Goal: Task Accomplishment & Management: Use online tool/utility

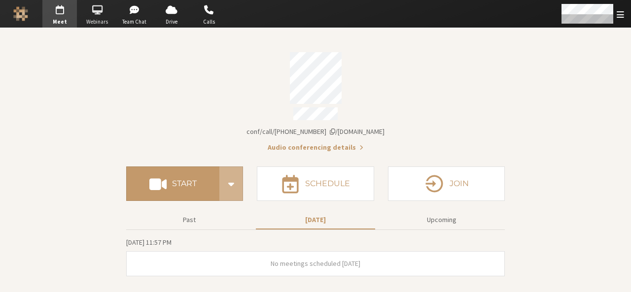
click at [102, 23] on span "Webinars" at bounding box center [97, 22] width 35 height 8
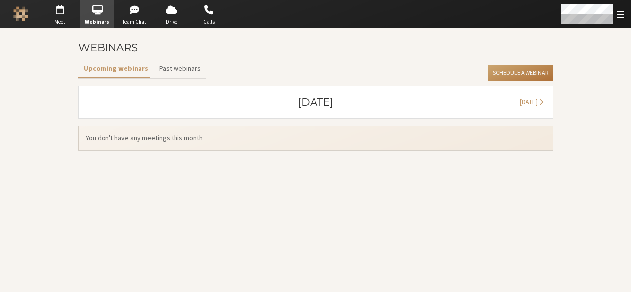
click at [545, 73] on button "Schedule a Webinar" at bounding box center [520, 74] width 65 height 16
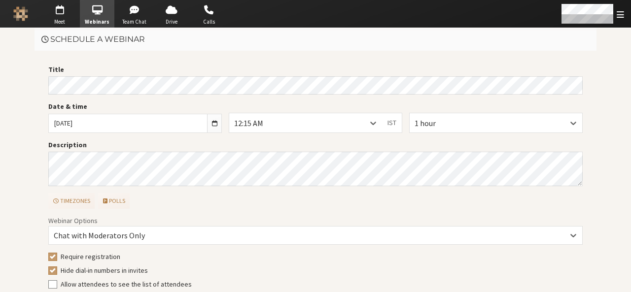
click at [477, 136] on div "1 hour" at bounding box center [496, 126] width 181 height 27
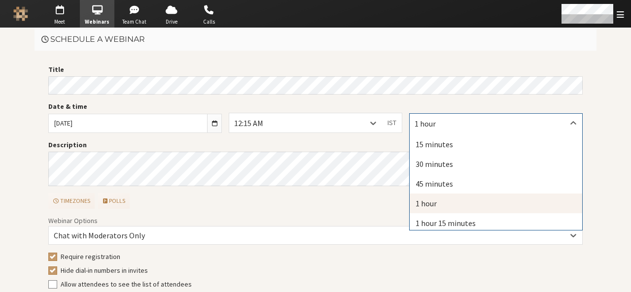
click at [477, 126] on div "1 hour" at bounding box center [496, 123] width 173 height 19
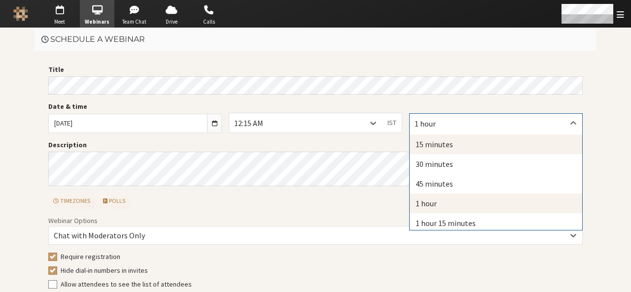
click at [443, 144] on div "15 minutes" at bounding box center [496, 145] width 173 height 20
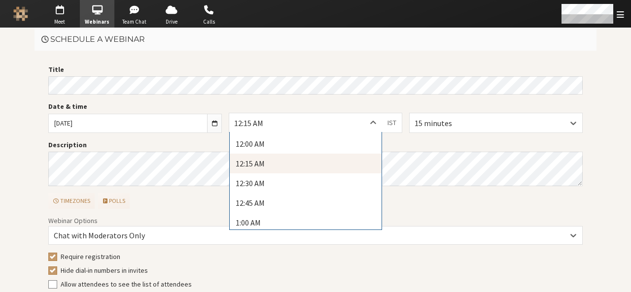
click at [364, 120] on div at bounding box center [373, 122] width 18 height 19
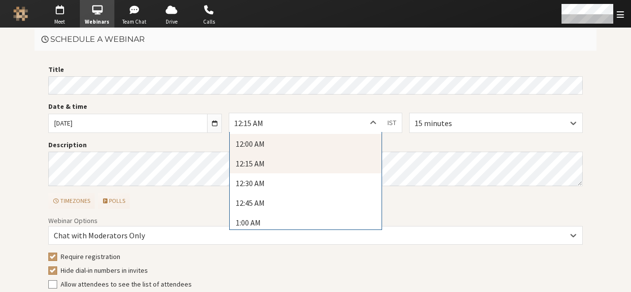
click at [342, 137] on div "12:00 AM" at bounding box center [306, 144] width 152 height 20
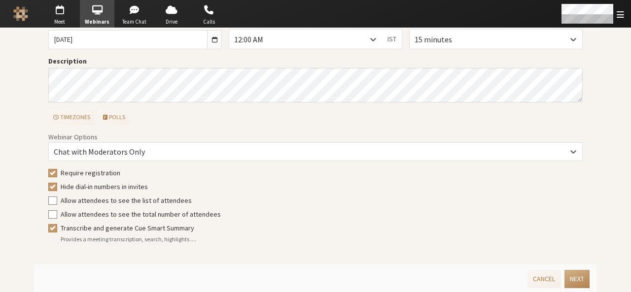
scroll to position [84, 0]
click at [575, 280] on button "Next" at bounding box center [577, 279] width 25 height 18
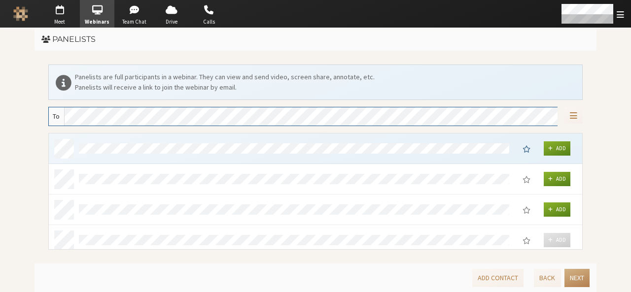
scroll to position [110, 527]
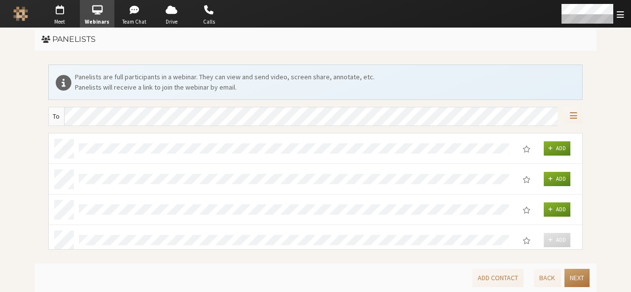
click at [573, 270] on button "Next" at bounding box center [577, 278] width 25 height 18
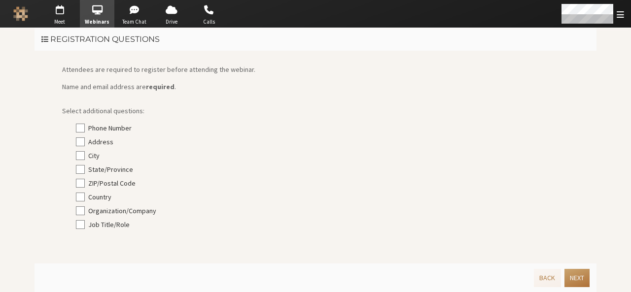
click at [573, 270] on button "Next" at bounding box center [577, 278] width 25 height 18
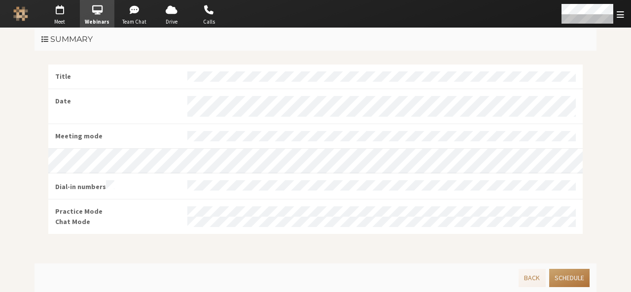
click at [573, 270] on button "Schedule" at bounding box center [569, 278] width 40 height 18
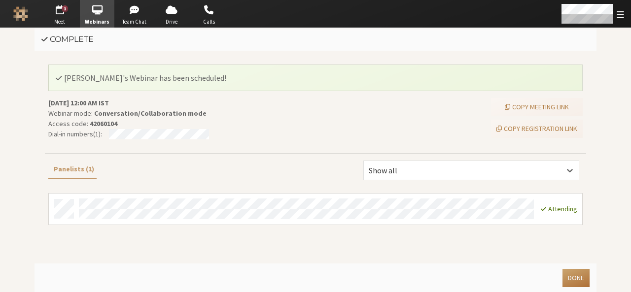
click at [573, 270] on button "Done" at bounding box center [576, 278] width 27 height 18
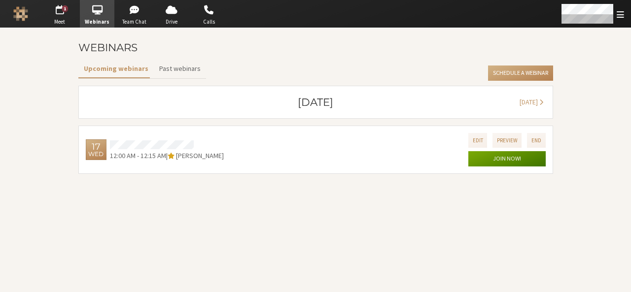
click at [508, 156] on button "Join now!" at bounding box center [507, 159] width 77 height 16
click at [499, 142] on button "Preview" at bounding box center [508, 140] width 30 height 14
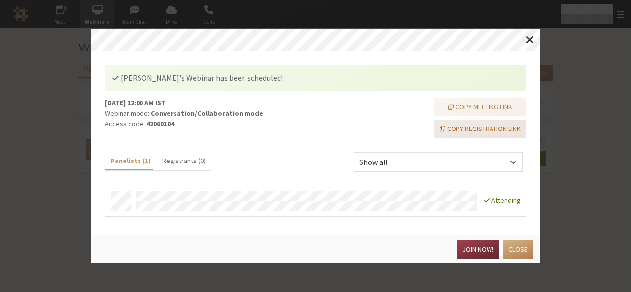
click at [493, 124] on button "Copy registration link" at bounding box center [480, 129] width 92 height 18
click at [531, 35] on span "Close modal" at bounding box center [530, 40] width 8 height 12
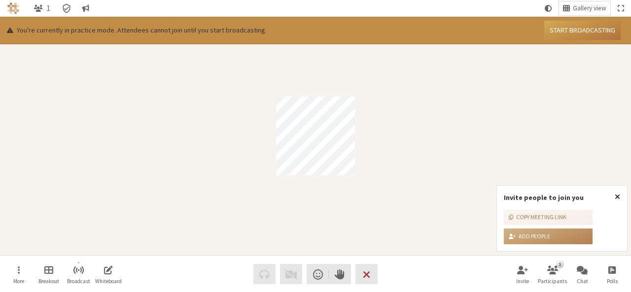
click at [618, 197] on span "Close popover" at bounding box center [617, 197] width 5 height 8
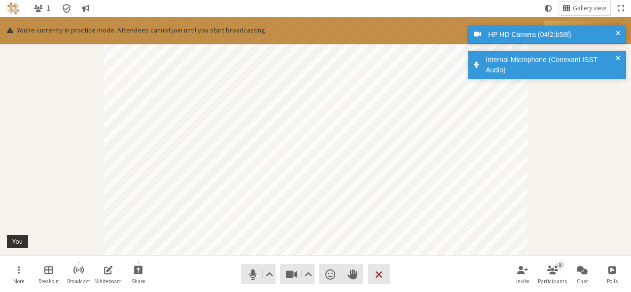
click at [564, 146] on div "Participant" at bounding box center [315, 136] width 631 height 239
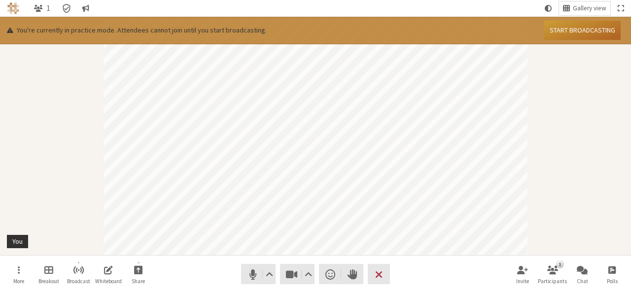
click at [574, 29] on button "Start broadcasting" at bounding box center [582, 30] width 76 height 19
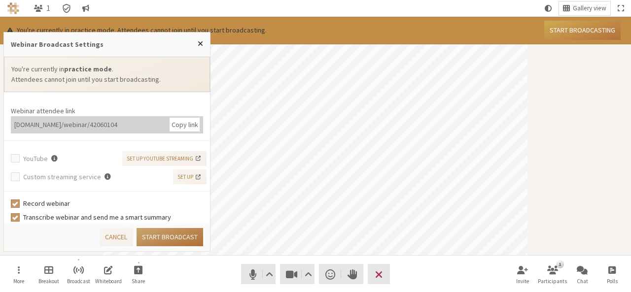
click at [164, 237] on button "Start broadcast" at bounding box center [170, 237] width 67 height 18
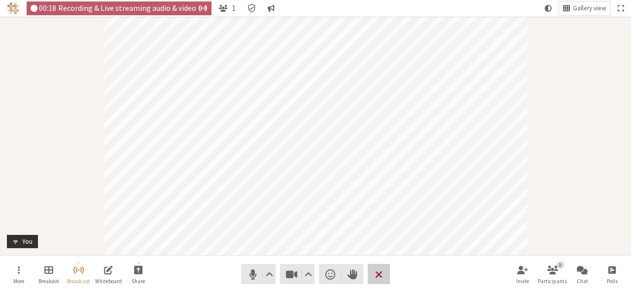
click at [379, 278] on span "End or leave meeting" at bounding box center [378, 275] width 7 height 14
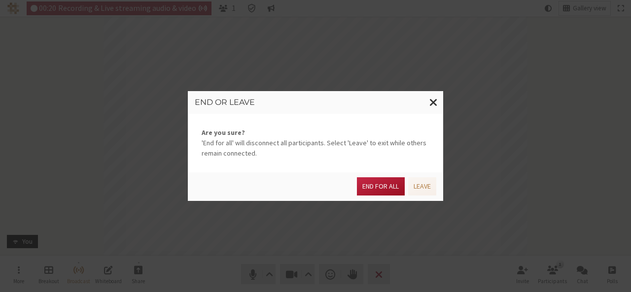
click at [373, 189] on button "End for all" at bounding box center [380, 187] width 47 height 18
